Goal: Task Accomplishment & Management: Complete application form

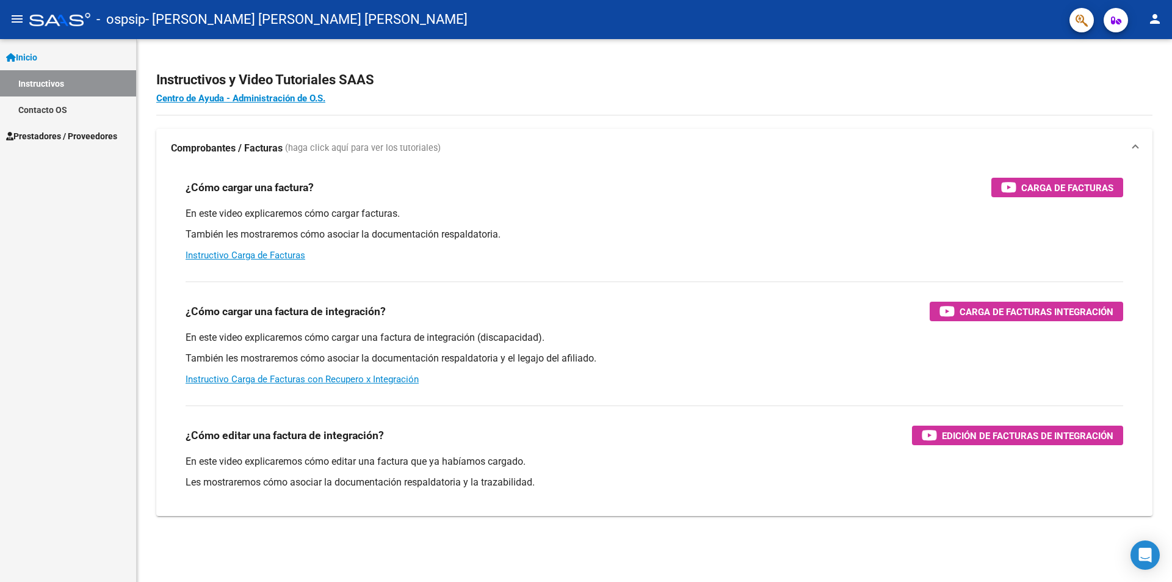
click at [1158, 16] on mat-icon "person" at bounding box center [1155, 19] width 15 height 15
click at [621, 142] on div at bounding box center [586, 291] width 1172 height 582
click at [56, 138] on span "Prestadores / Proveedores" at bounding box center [61, 135] width 111 height 13
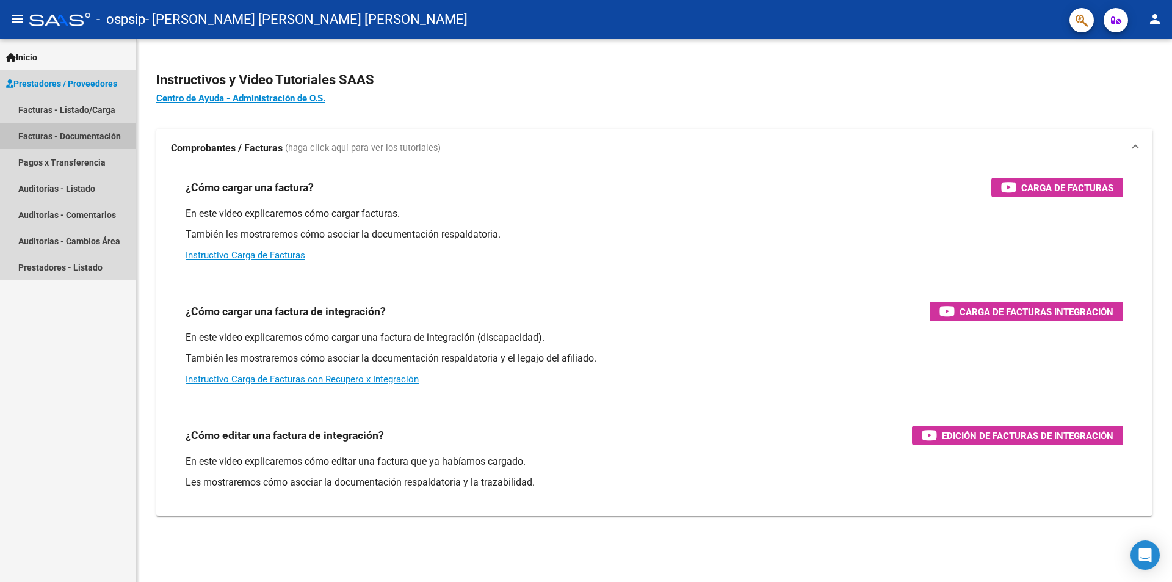
click at [68, 135] on link "Facturas - Documentación" at bounding box center [68, 136] width 136 height 26
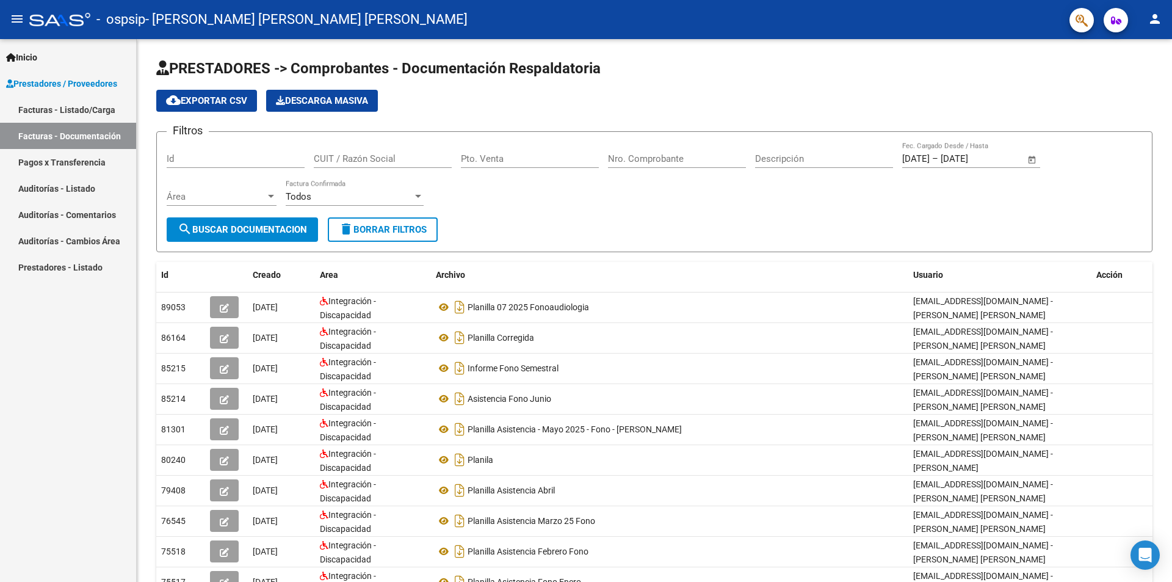
click at [27, 107] on link "Facturas - Listado/Carga" at bounding box center [68, 109] width 136 height 26
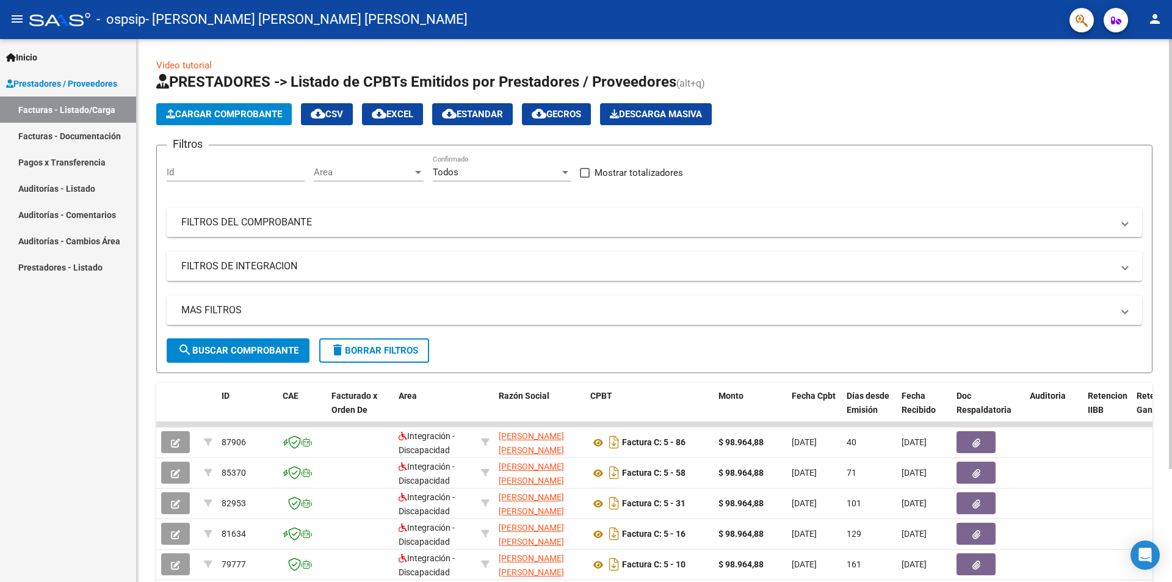
click at [238, 111] on span "Cargar Comprobante" at bounding box center [224, 114] width 116 height 11
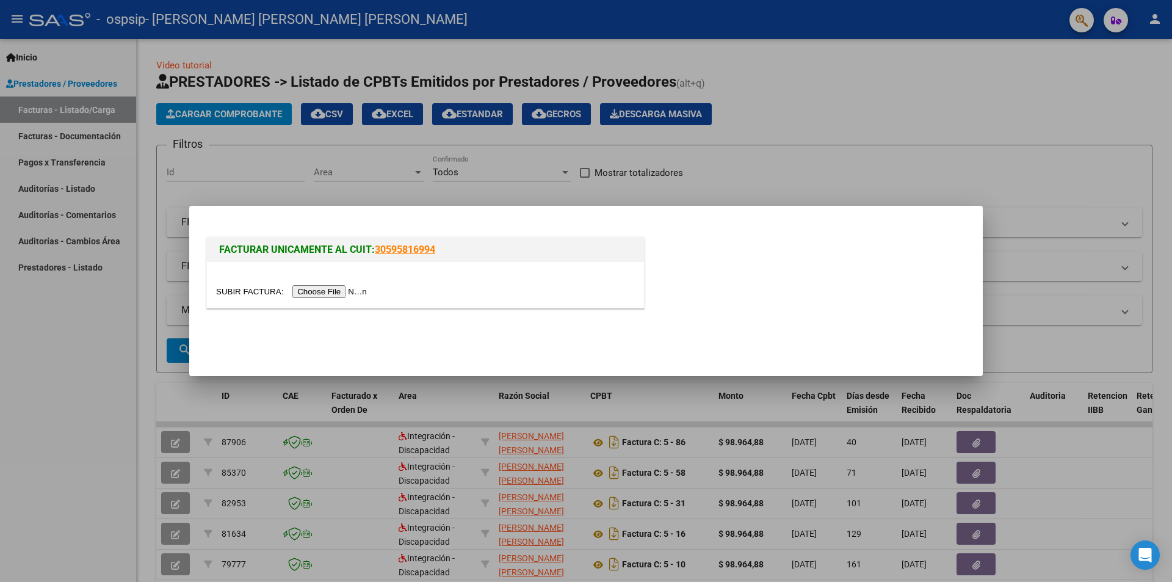
click at [318, 287] on input "file" at bounding box center [293, 291] width 154 height 13
click at [344, 296] on input "file" at bounding box center [293, 291] width 154 height 13
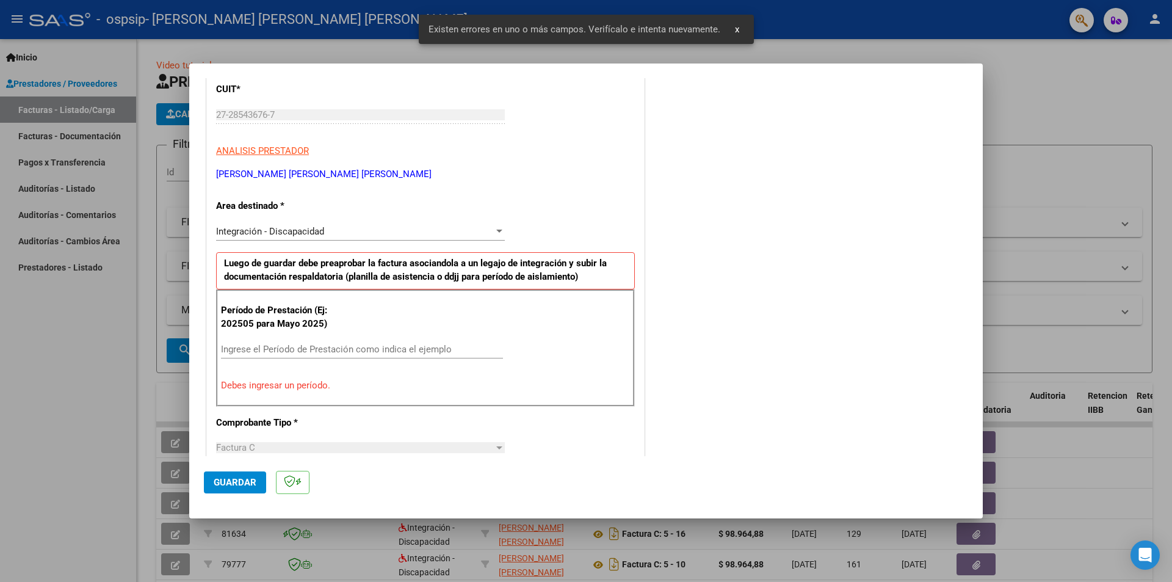
scroll to position [152, 0]
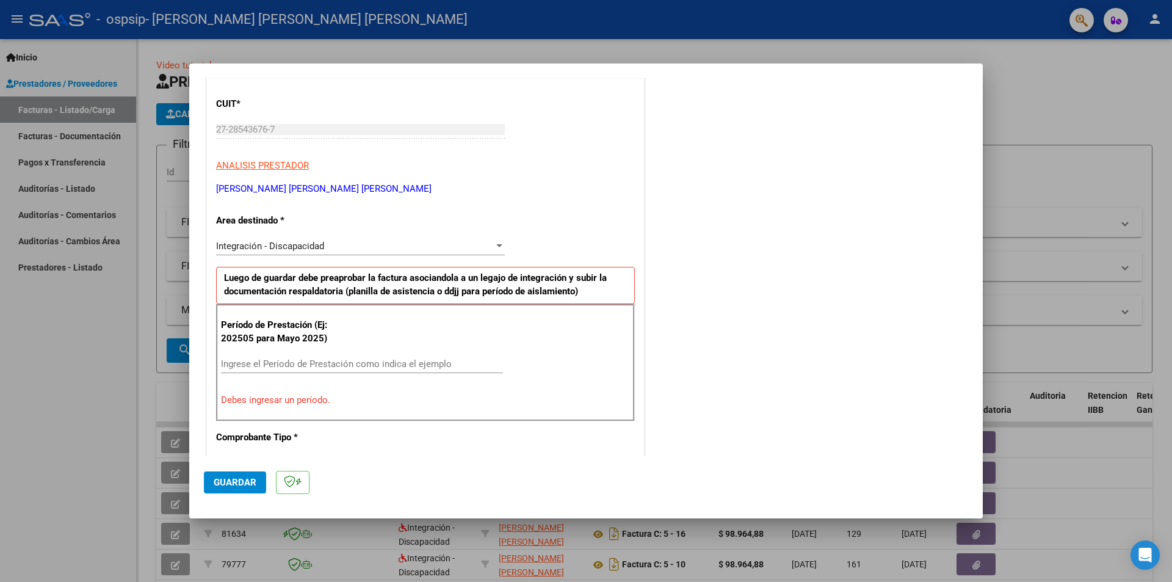
click at [288, 361] on input "Ingrese el Período de Prestación como indica el ejemplo" at bounding box center [362, 363] width 282 height 11
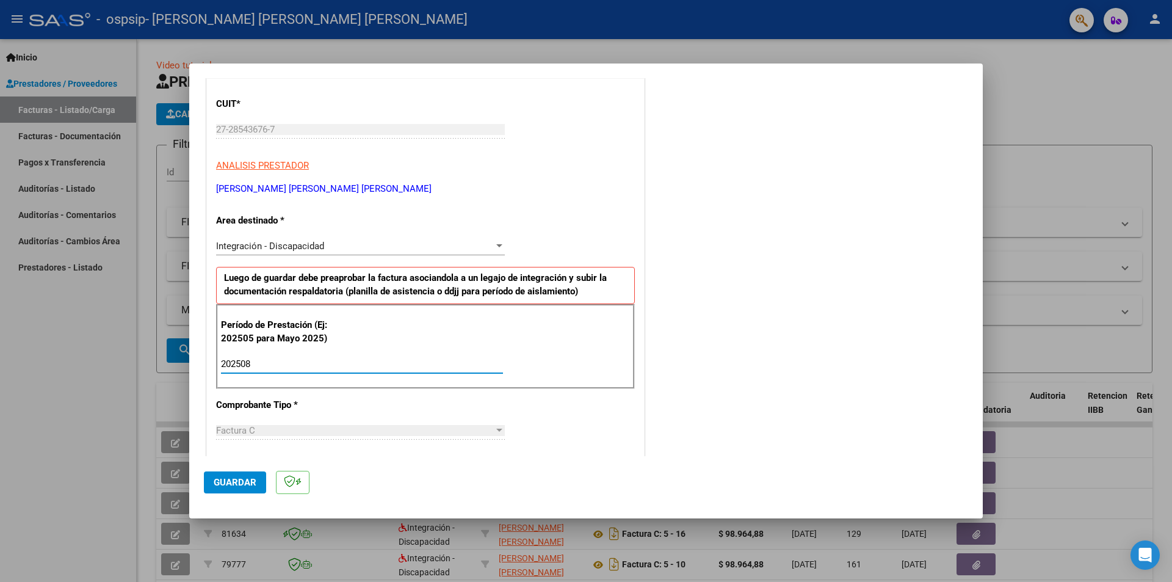
type input "202508"
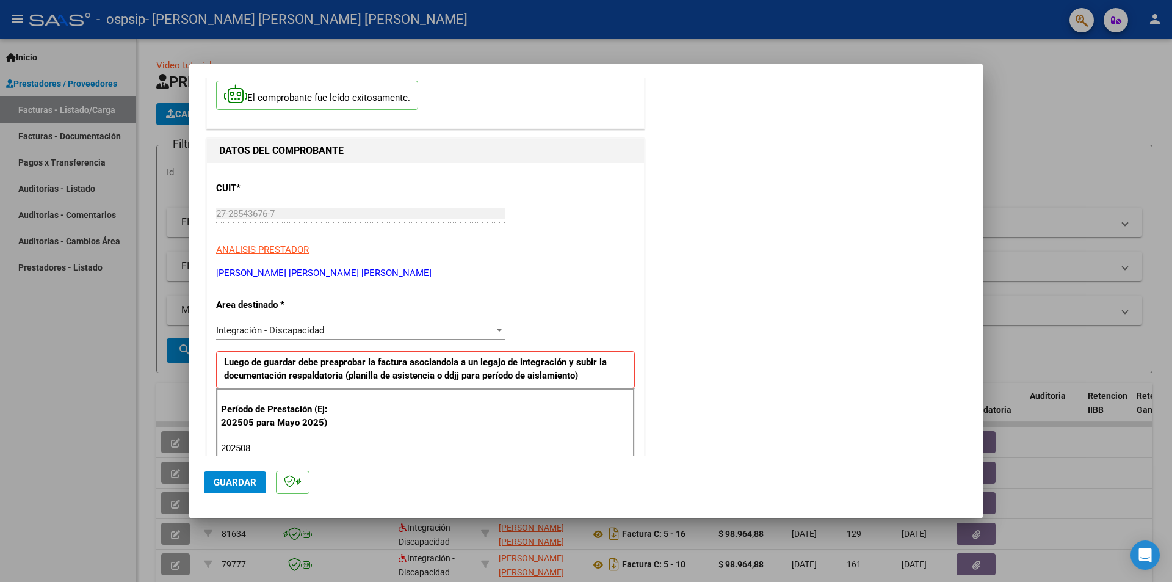
scroll to position [86, 0]
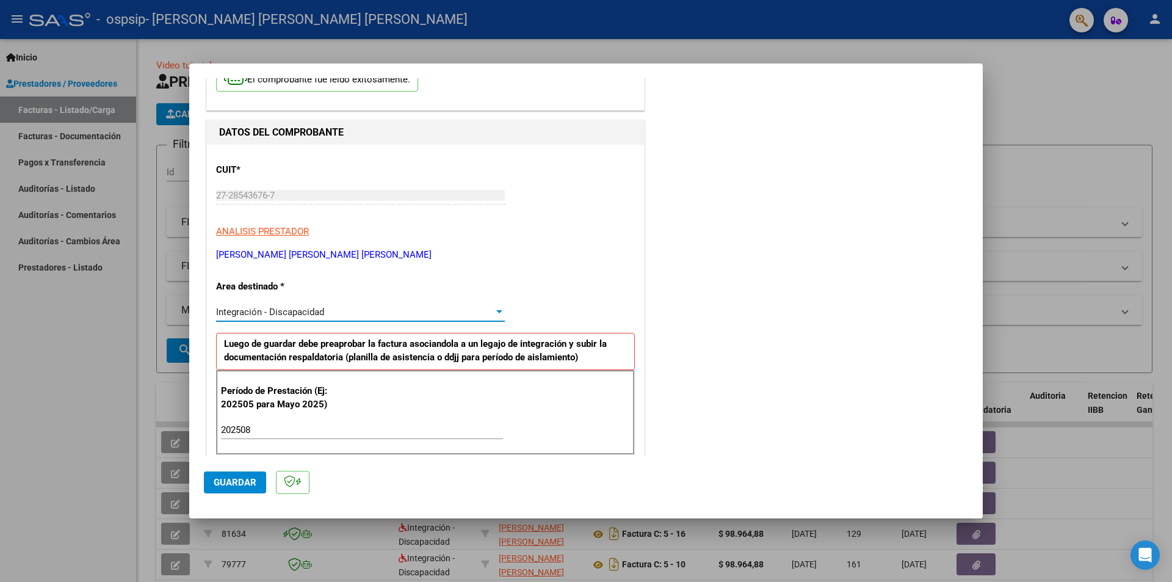
click at [288, 308] on span "Integración - Discapacidad" at bounding box center [270, 311] width 108 height 11
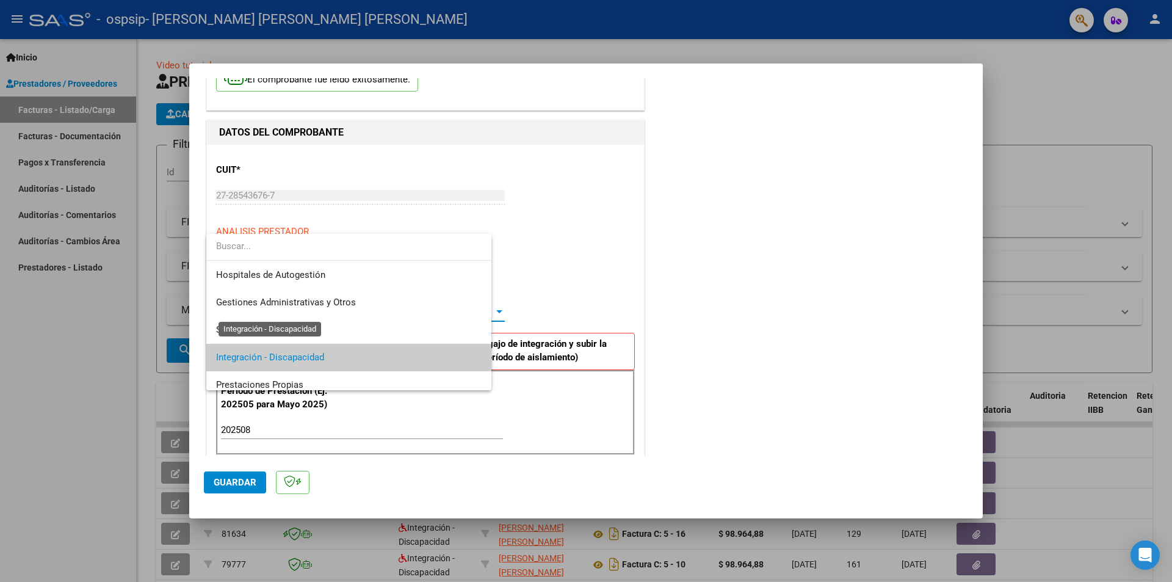
scroll to position [46, 0]
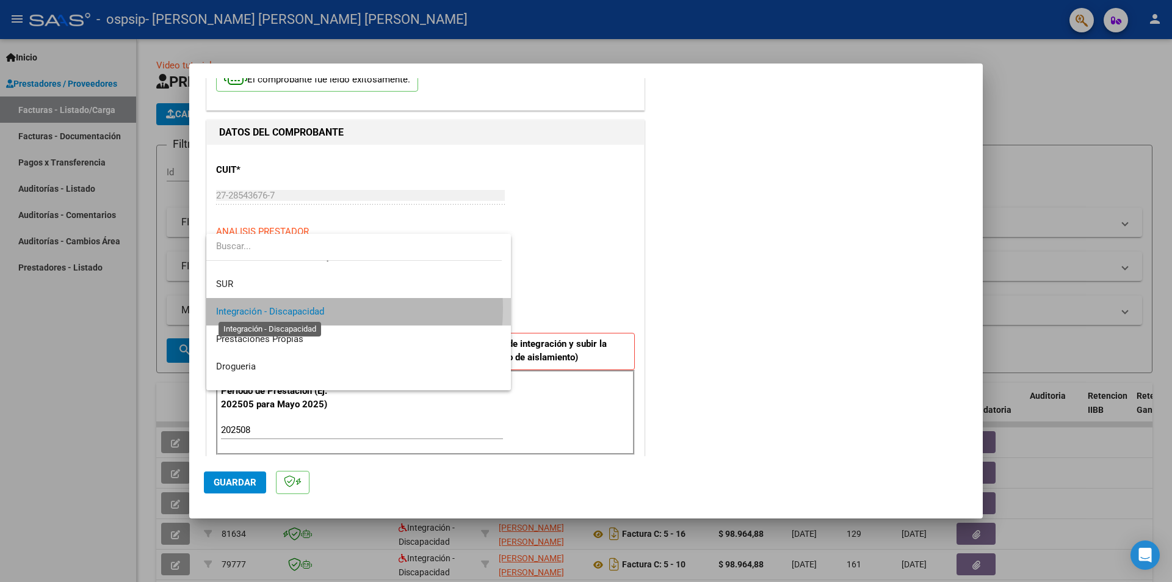
click at [288, 308] on span "Integración - Discapacidad" at bounding box center [270, 311] width 108 height 11
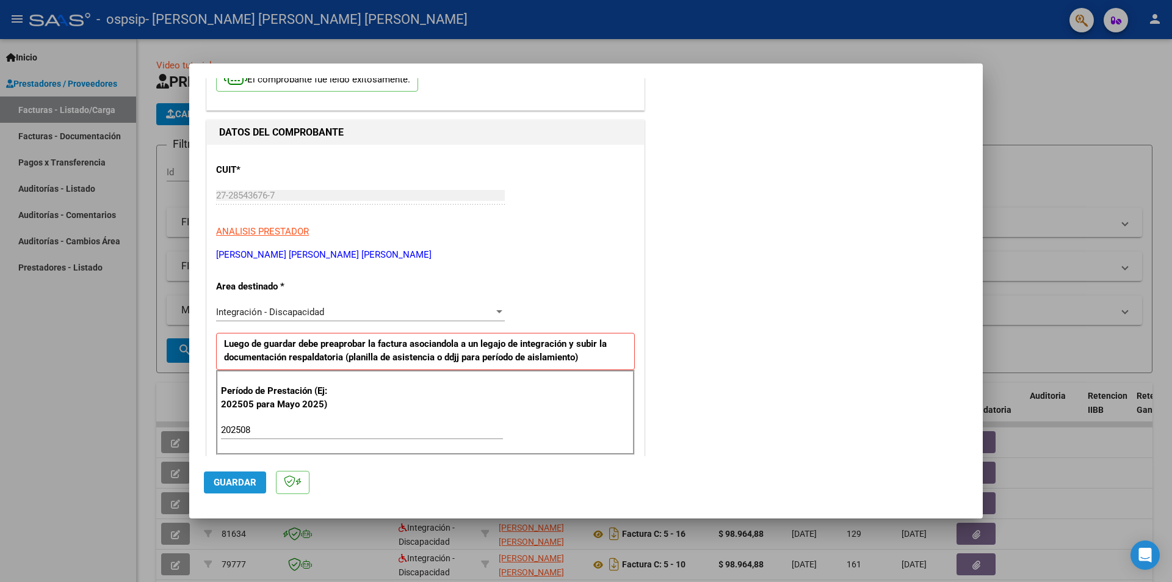
click at [239, 482] on span "Guardar" at bounding box center [235, 482] width 43 height 11
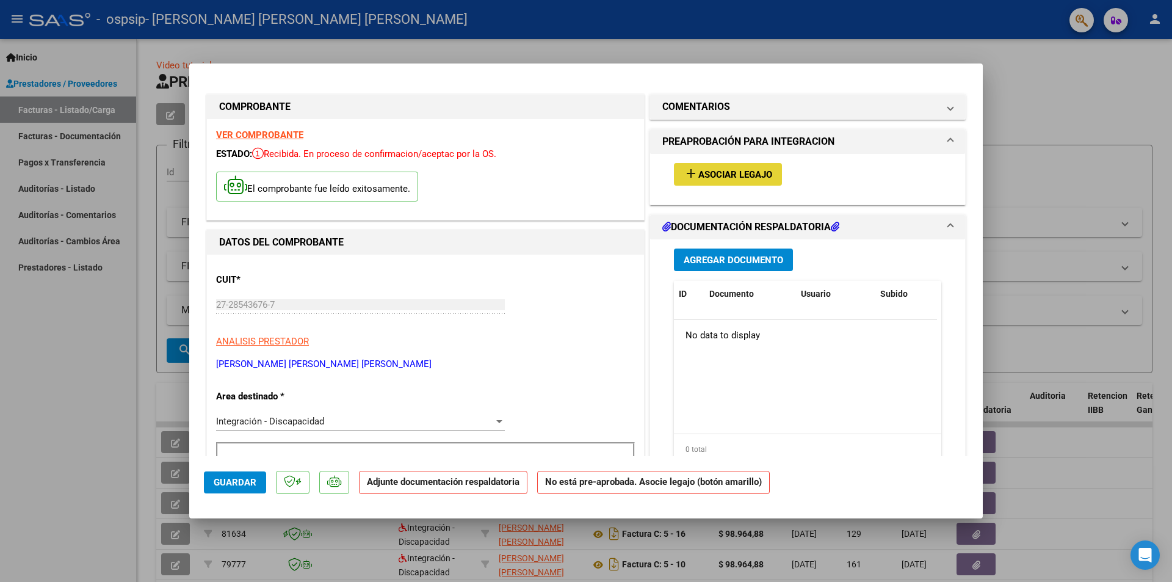
click at [736, 174] on span "Asociar Legajo" at bounding box center [735, 174] width 74 height 11
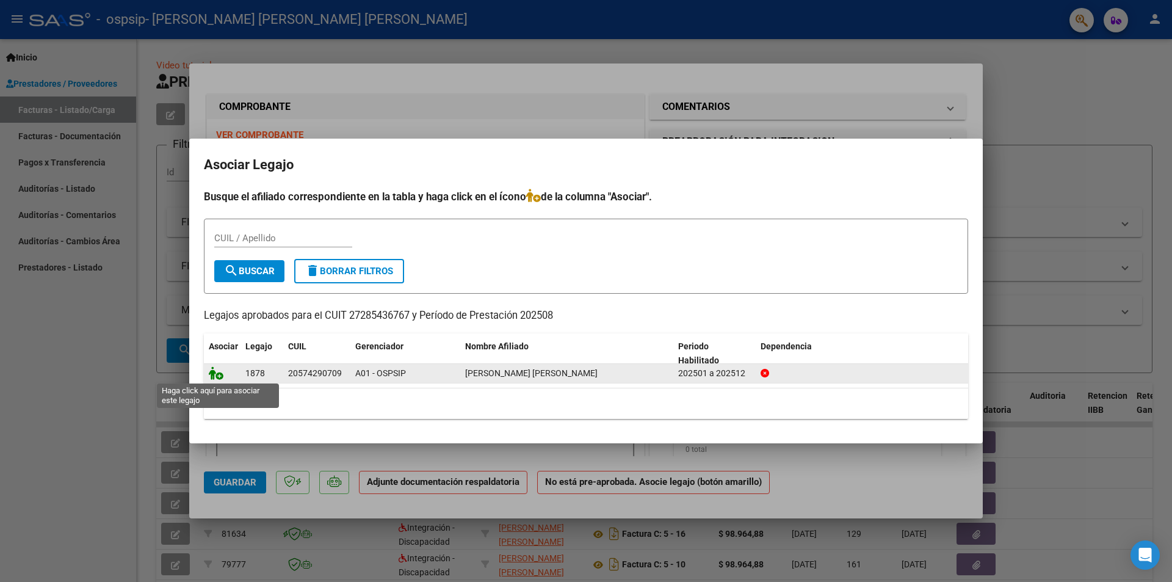
click at [217, 373] on icon at bounding box center [216, 372] width 15 height 13
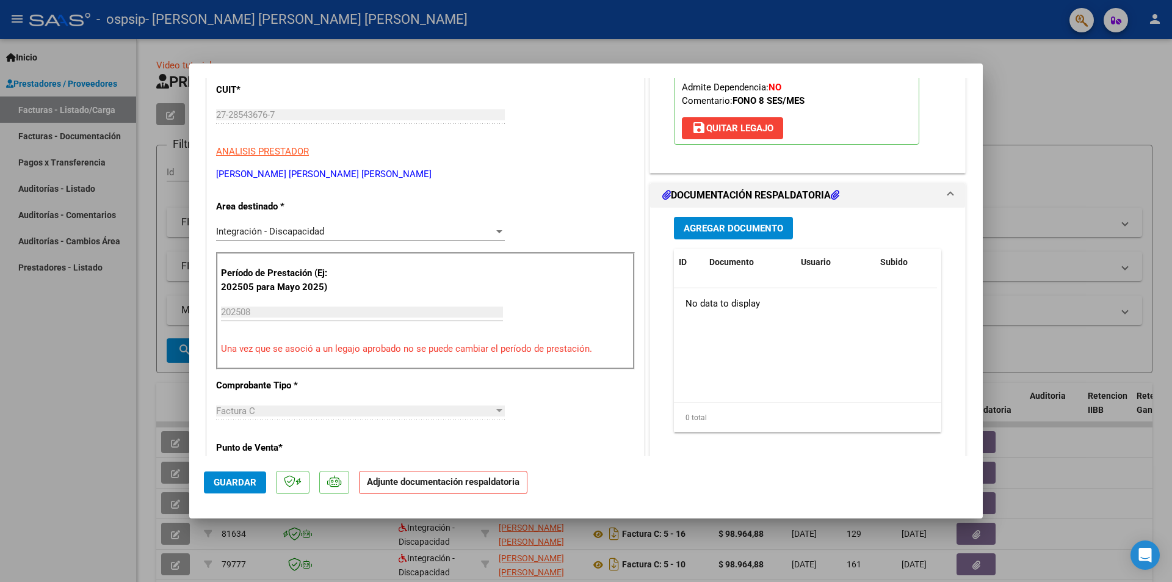
scroll to position [122, 0]
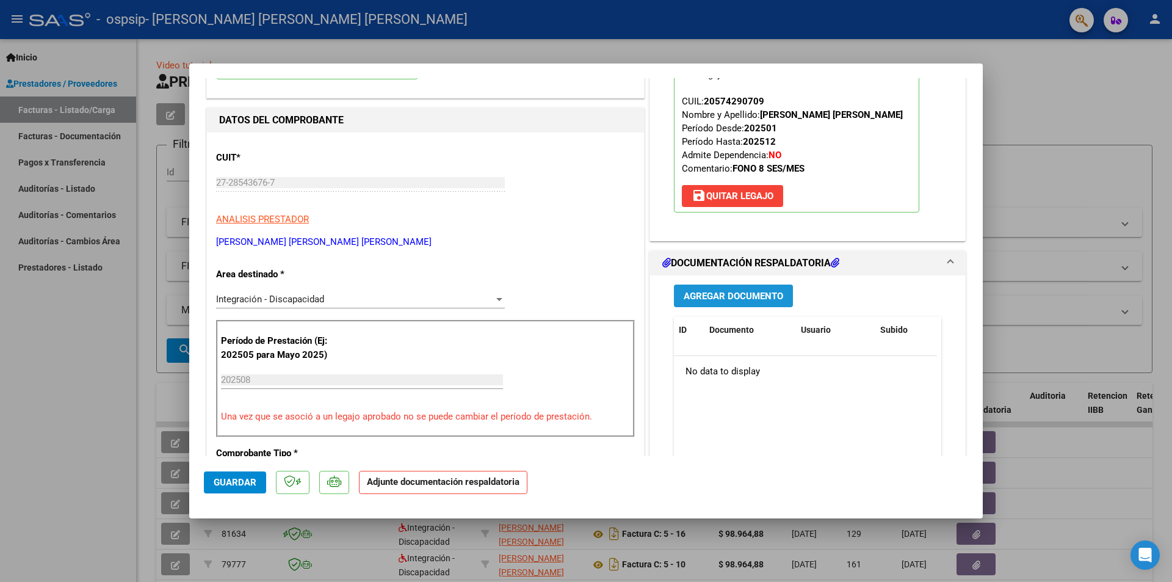
click at [758, 295] on span "Agregar Documento" at bounding box center [734, 296] width 100 height 11
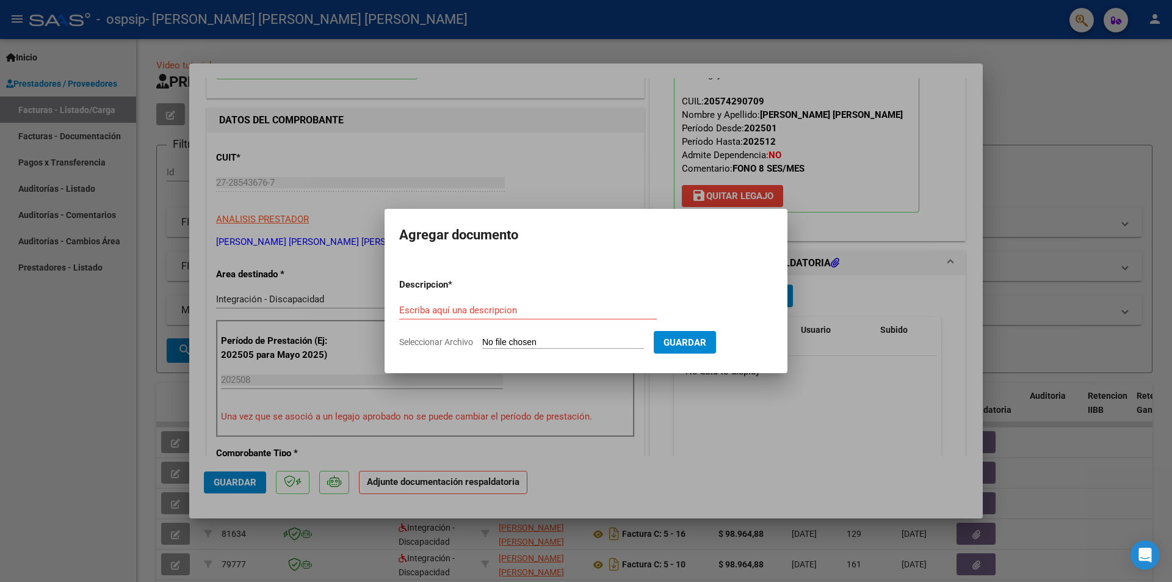
click at [518, 346] on input "Seleccionar Archivo" at bounding box center [563, 343] width 162 height 12
type input "C:\fakepath\[PERSON_NAME] - Planillas - Agosto 2025 - Fono (1).pdf"
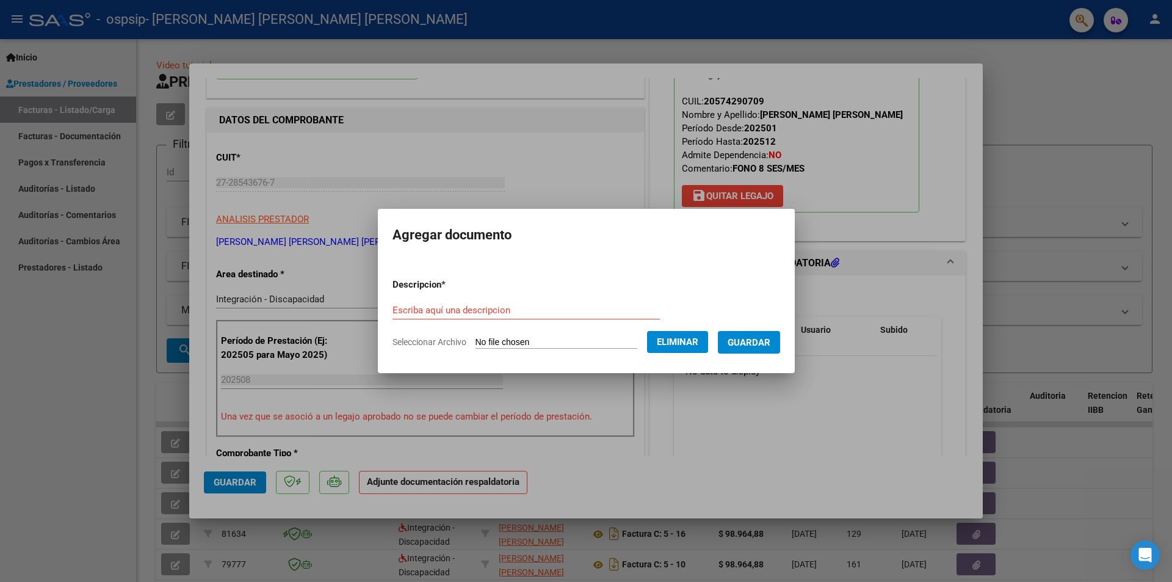
click at [482, 306] on input "Escriba aquí una descripcion" at bounding box center [526, 310] width 267 height 11
type input "[PERSON_NAME] - planilla agosto 2025 - fono"
click at [759, 339] on span "Guardar" at bounding box center [749, 342] width 43 height 11
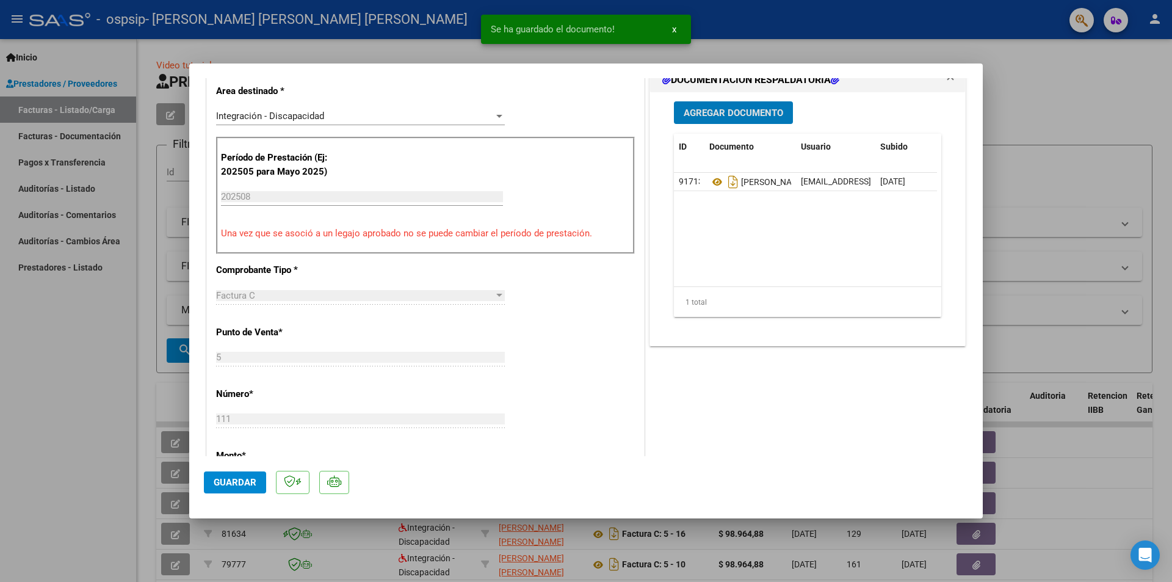
scroll to position [611, 0]
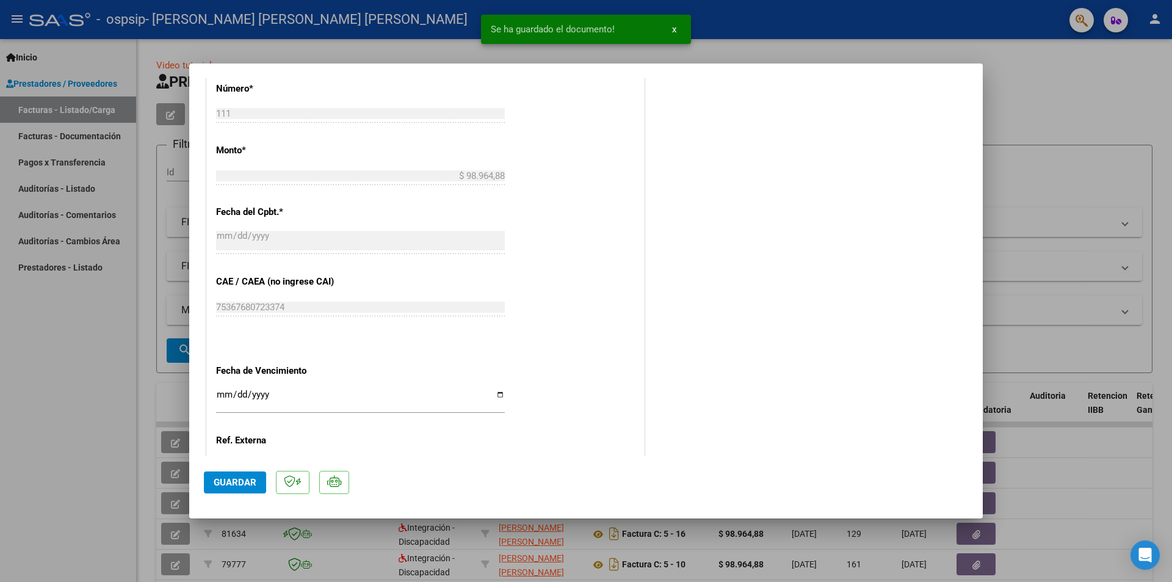
click at [250, 474] on button "Guardar" at bounding box center [235, 482] width 62 height 22
click at [764, 43] on div at bounding box center [586, 291] width 1172 height 582
type input "$ 0,00"
